Goal: Information Seeking & Learning: Learn about a topic

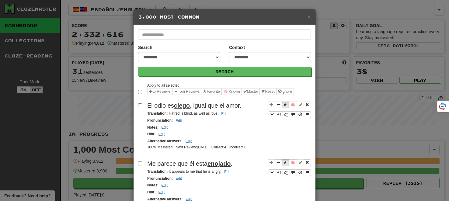
select select "*********"
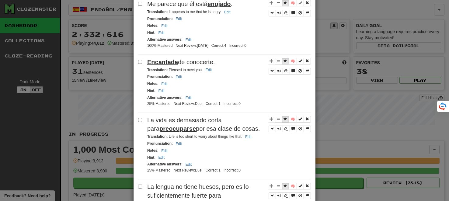
click at [7, 23] on div "**********" at bounding box center [224, 100] width 449 height 201
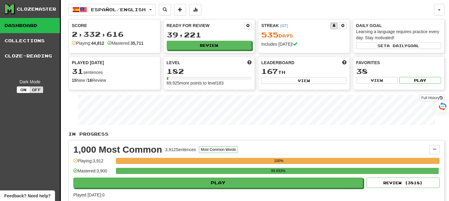
scroll to position [1016, 0]
